Goal: Find specific page/section: Find specific page/section

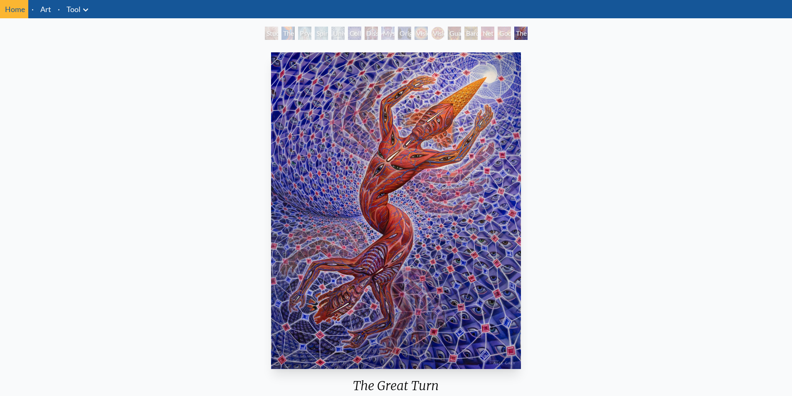
scroll to position [42, 0]
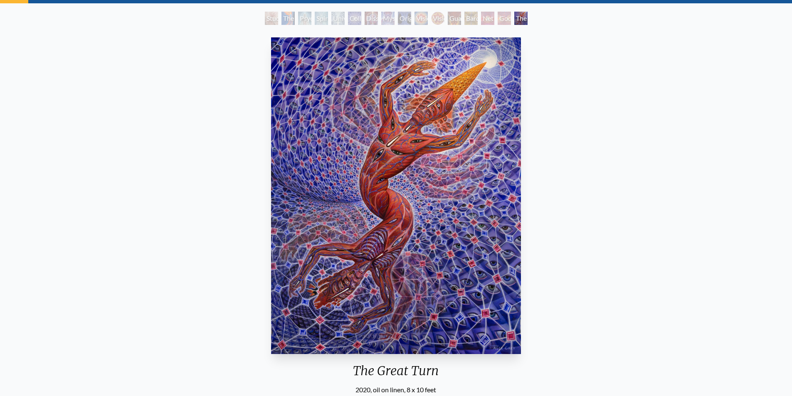
click at [506, 18] on div "Godself" at bounding box center [503, 18] width 13 height 13
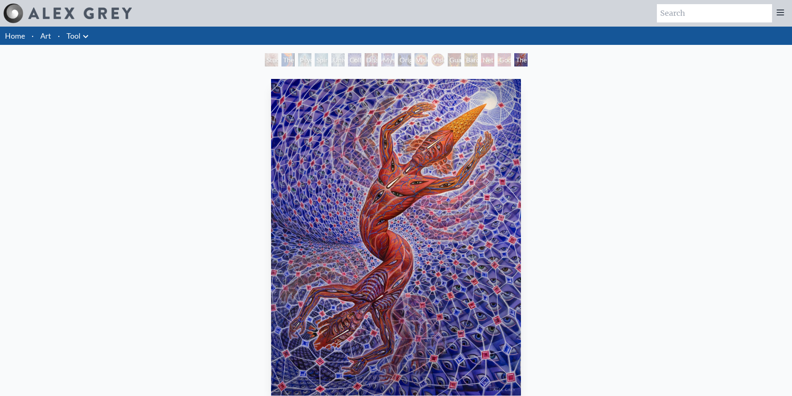
click at [266, 57] on div "Study for the Great Turn" at bounding box center [271, 59] width 13 height 13
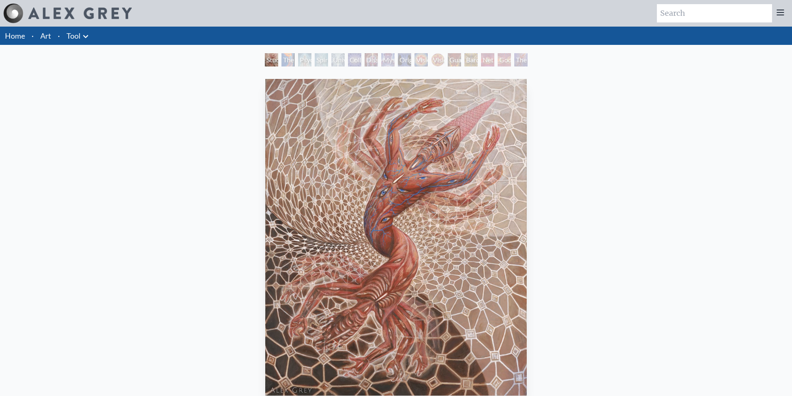
click at [84, 34] on icon at bounding box center [86, 37] width 10 height 10
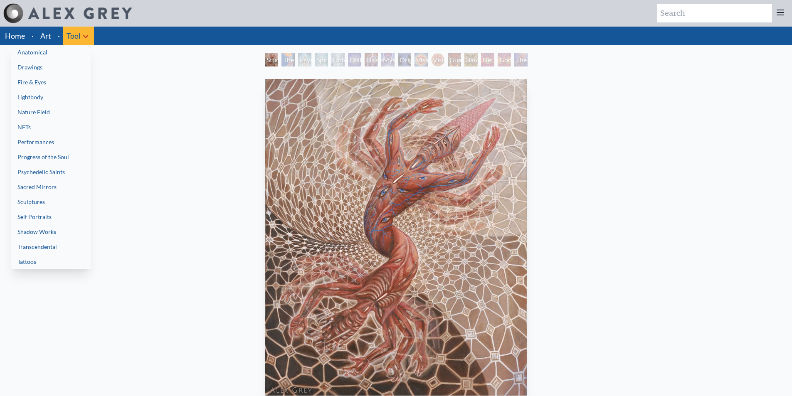
click at [71, 37] on div at bounding box center [396, 198] width 792 height 396
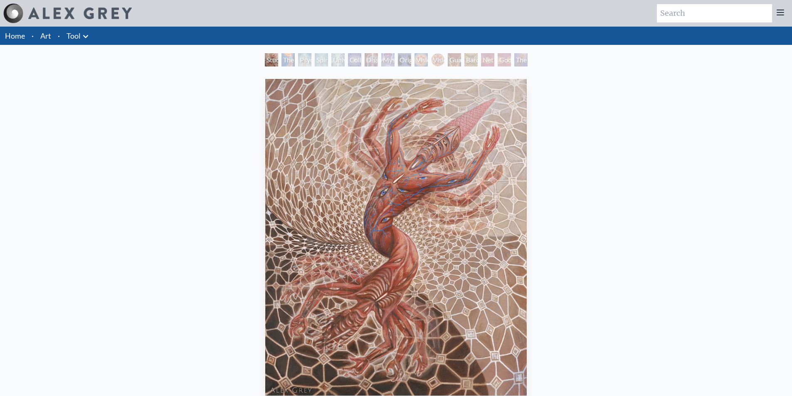
click at [73, 37] on link "Tool" at bounding box center [73, 36] width 14 height 12
